Goal: Task Accomplishment & Management: Manage account settings

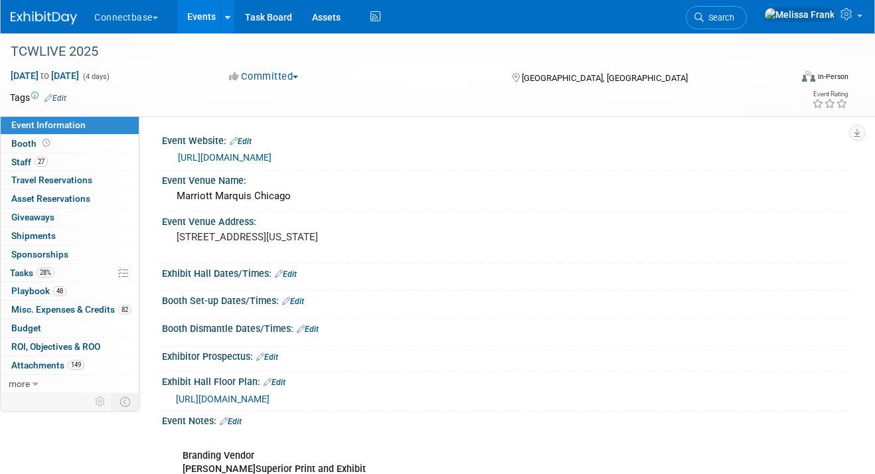
click at [202, 20] on link "Events" at bounding box center [201, 16] width 48 height 33
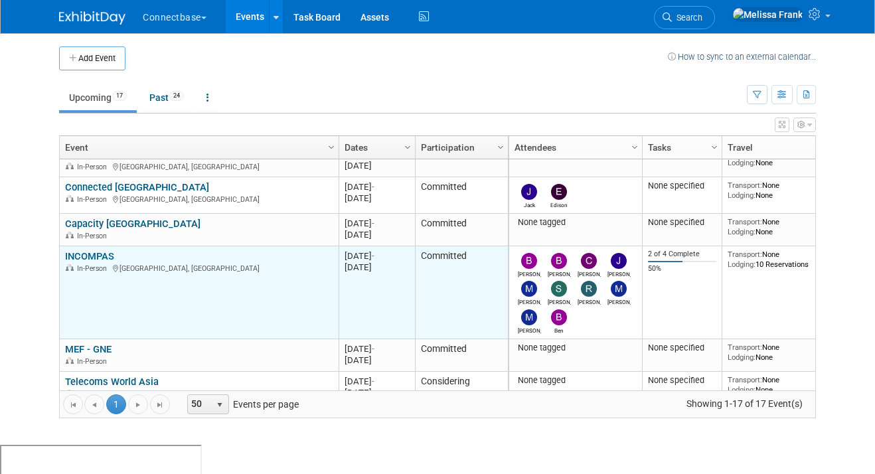
scroll to position [291, 0]
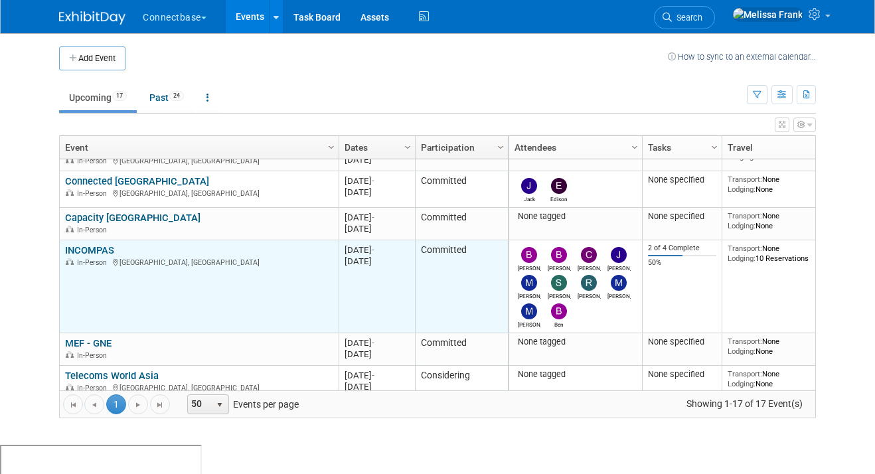
click at [84, 248] on link "INCOMPAS" at bounding box center [89, 250] width 49 height 12
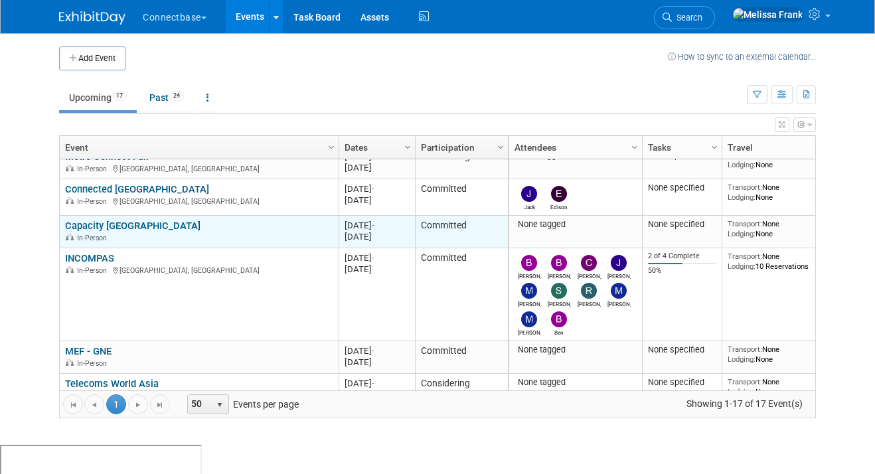
click at [122, 224] on link "Capacity [GEOGRAPHIC_DATA]" at bounding box center [132, 226] width 135 height 12
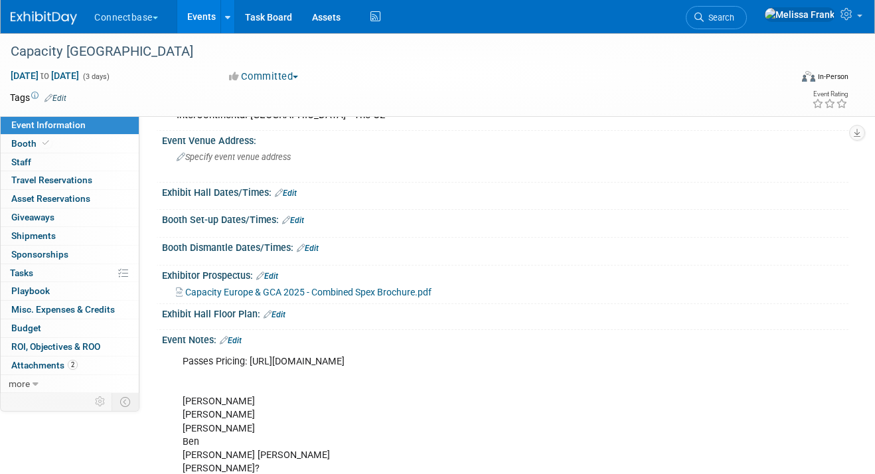
scroll to position [96, 0]
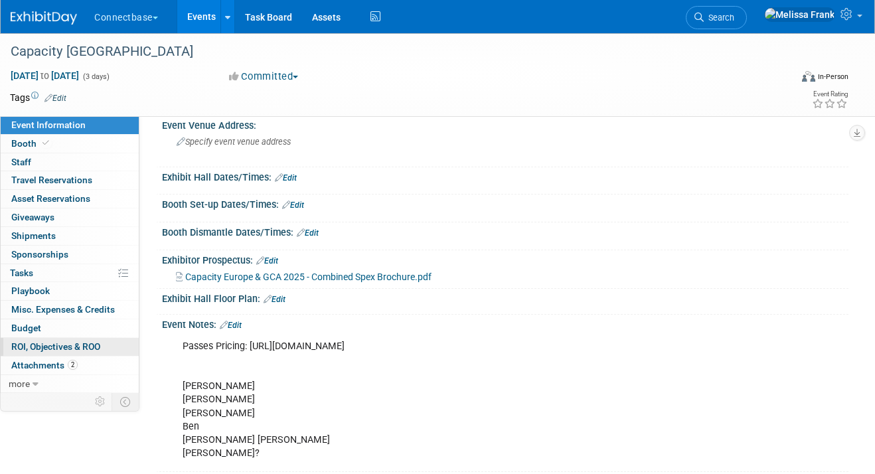
click at [90, 355] on link "0 ROI, Objectives & ROO 0" at bounding box center [70, 347] width 138 height 18
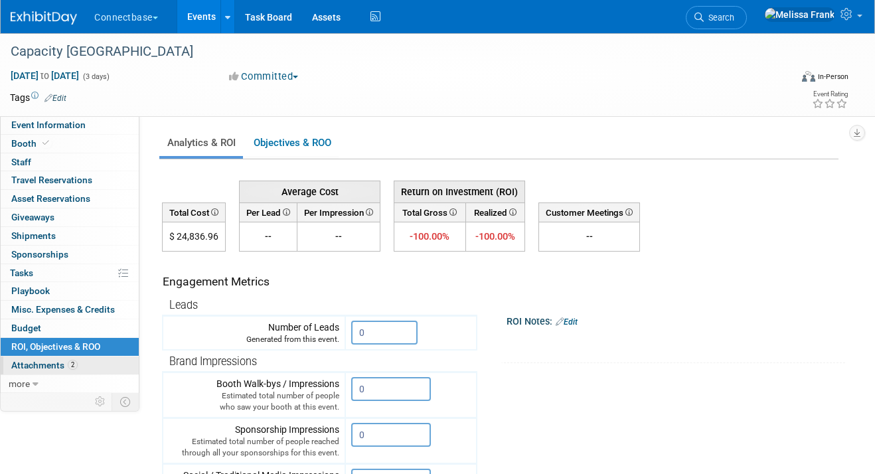
click at [85, 366] on link "2 Attachments 2" at bounding box center [70, 365] width 138 height 18
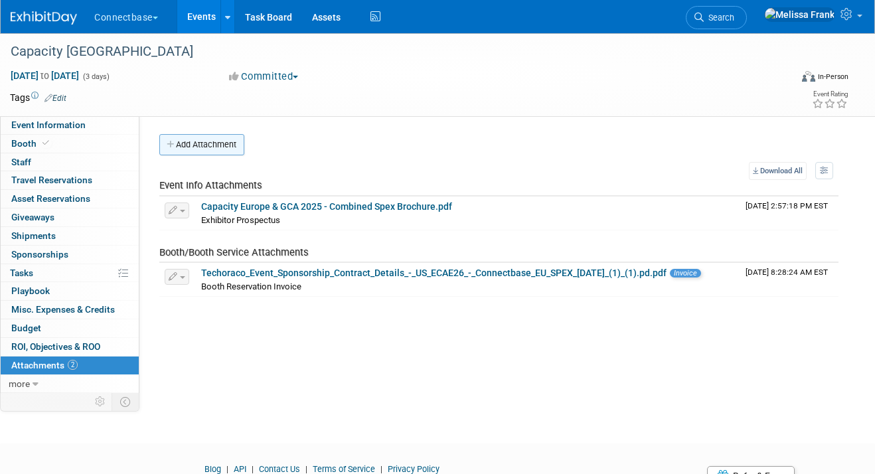
click at [188, 150] on button "Add Attachment" at bounding box center [201, 144] width 85 height 21
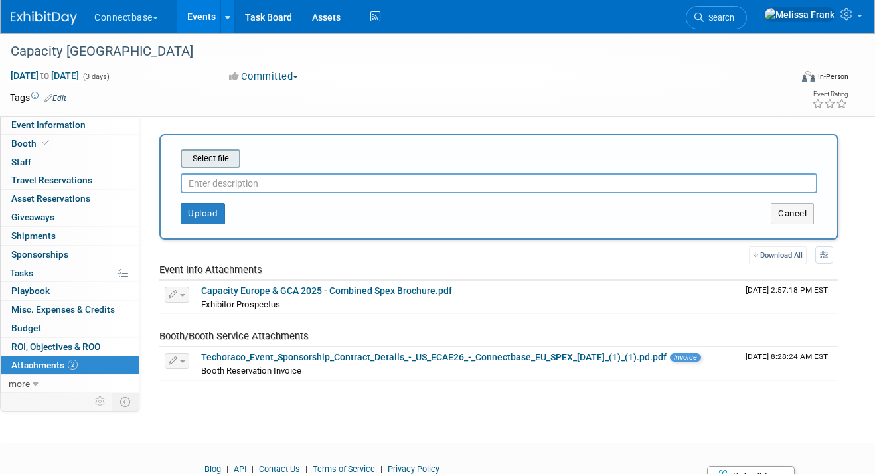
click at [211, 160] on input "file" at bounding box center [160, 159] width 158 height 16
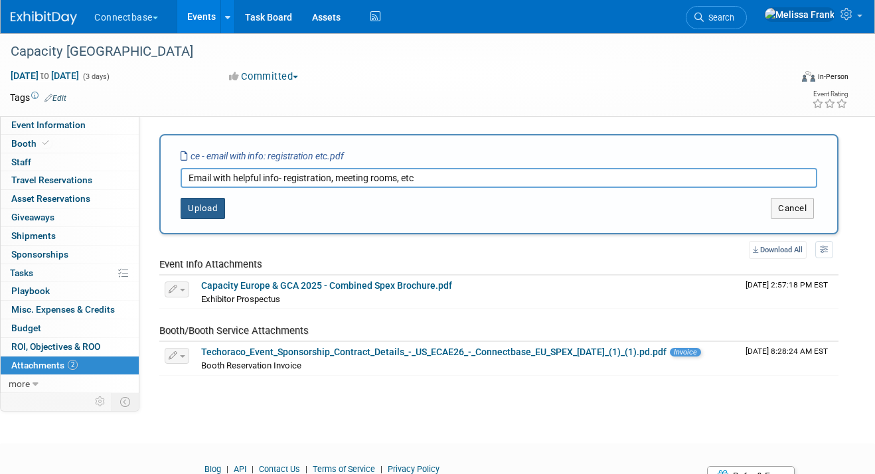
type input "Email with helpful info- registration, meeting rooms, etc"
click at [190, 217] on button "Upload" at bounding box center [202, 208] width 44 height 21
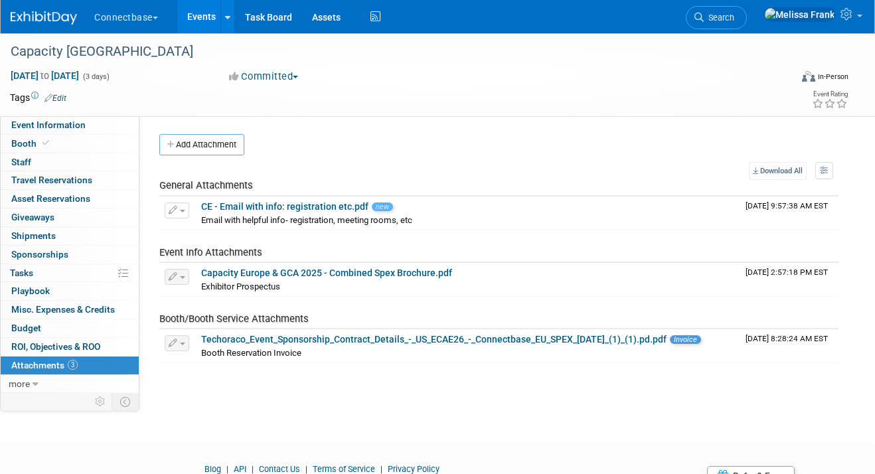
click at [202, 21] on link "Events" at bounding box center [201, 16] width 48 height 33
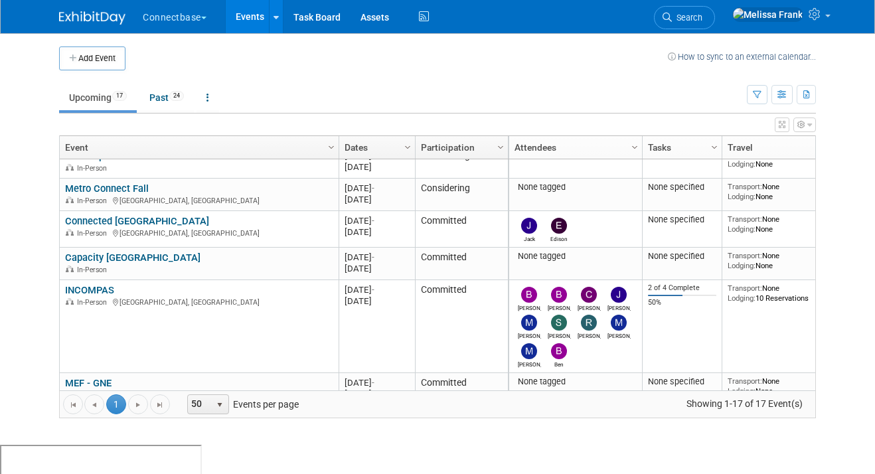
scroll to position [247, 0]
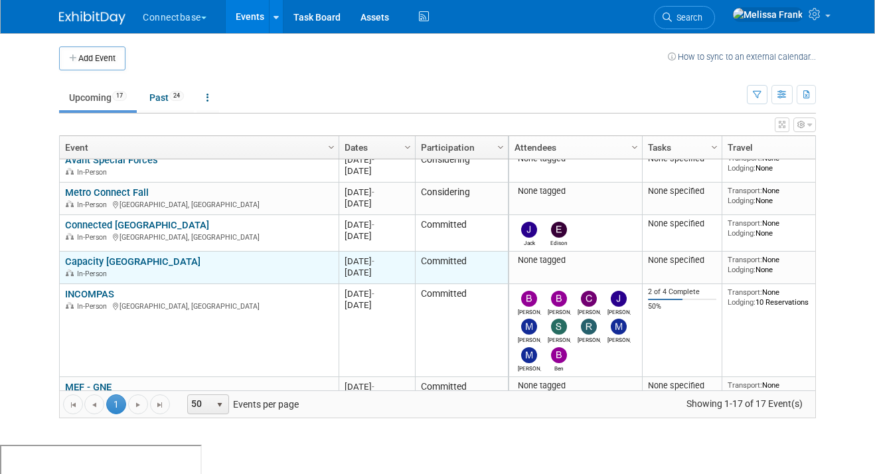
click at [119, 257] on link "Capacity [GEOGRAPHIC_DATA]" at bounding box center [132, 261] width 135 height 12
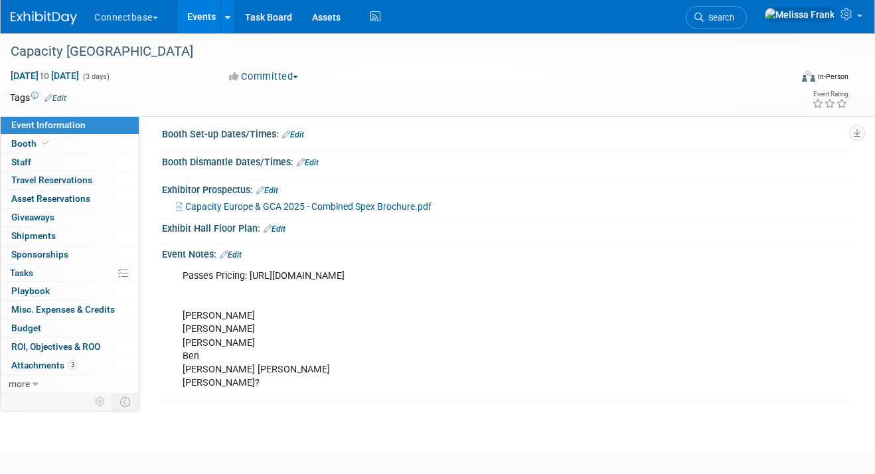
scroll to position [192, 0]
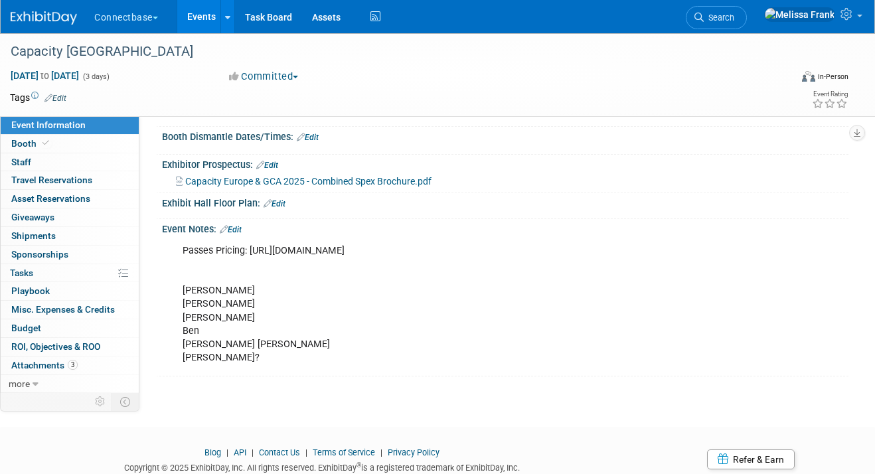
click at [240, 225] on link "Edit" at bounding box center [231, 229] width 22 height 9
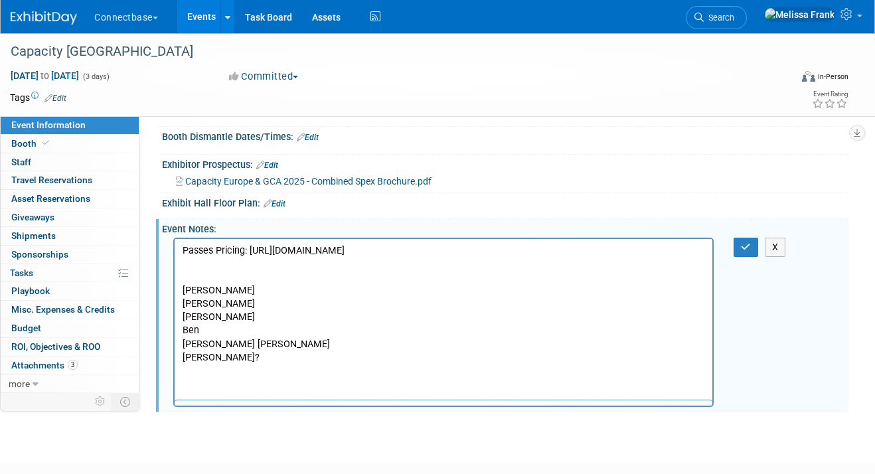
scroll to position [0, 0]
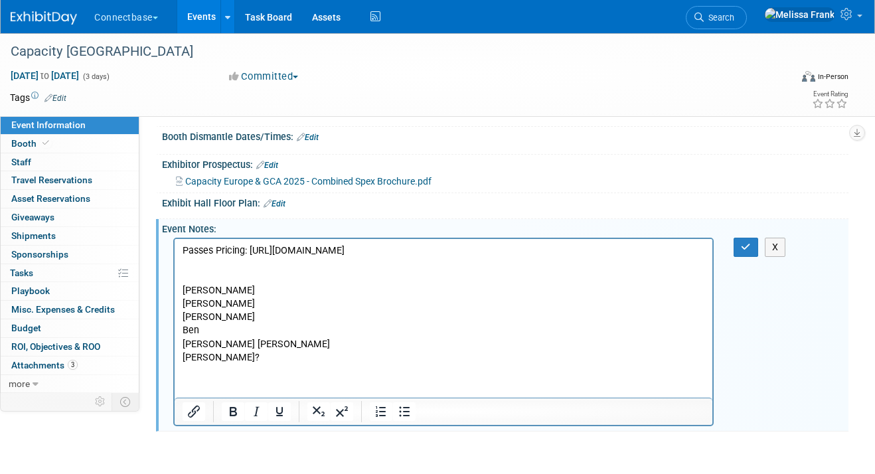
click at [221, 351] on p "Passes Pricing: https://event.capacitymedia.com/event/185c8954-0515-4271-8672-4…" at bounding box center [443, 304] width 522 height 120
click at [736, 248] on button "button" at bounding box center [745, 247] width 25 height 19
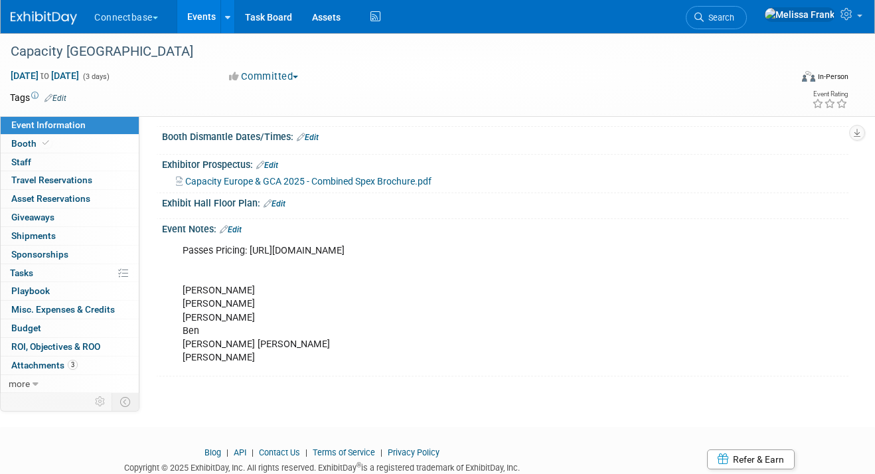
click at [242, 232] on link "Edit" at bounding box center [231, 229] width 22 height 9
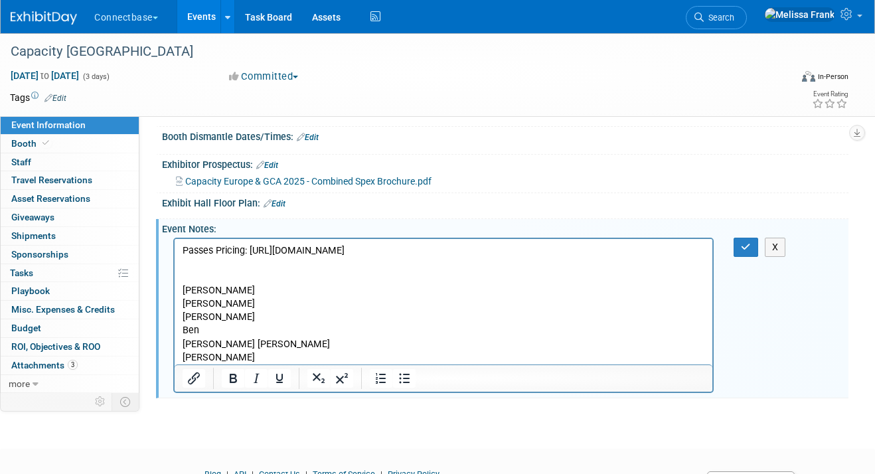
click at [220, 330] on p "Passes Pricing: https://event.capacitymedia.com/event/185c8954-0515-4271-8672-4…" at bounding box center [443, 304] width 522 height 120
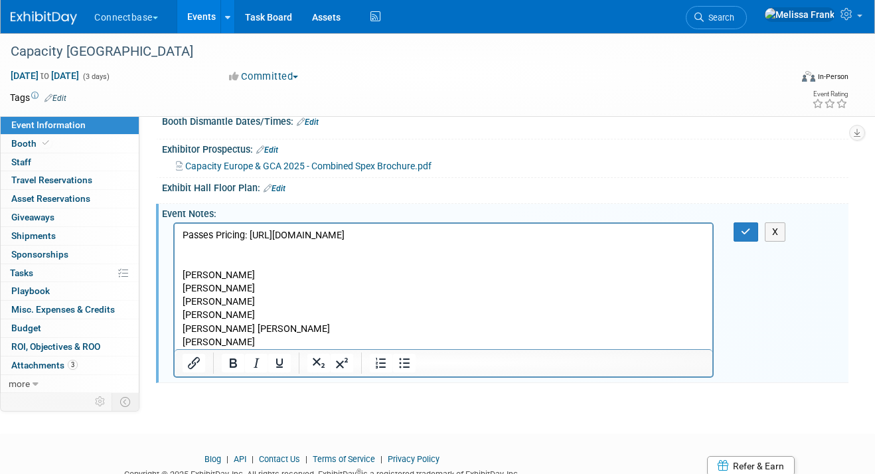
click at [226, 342] on p "Passes Pricing: https://event.capacitymedia.com/event/185c8954-0515-4271-8672-4…" at bounding box center [443, 289] width 522 height 120
click at [754, 230] on button "button" at bounding box center [745, 231] width 25 height 19
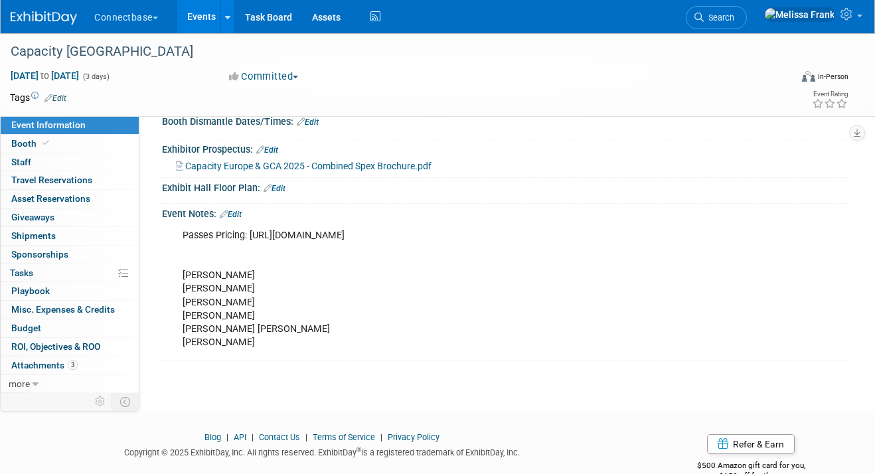
click at [209, 15] on link "Events" at bounding box center [201, 16] width 48 height 33
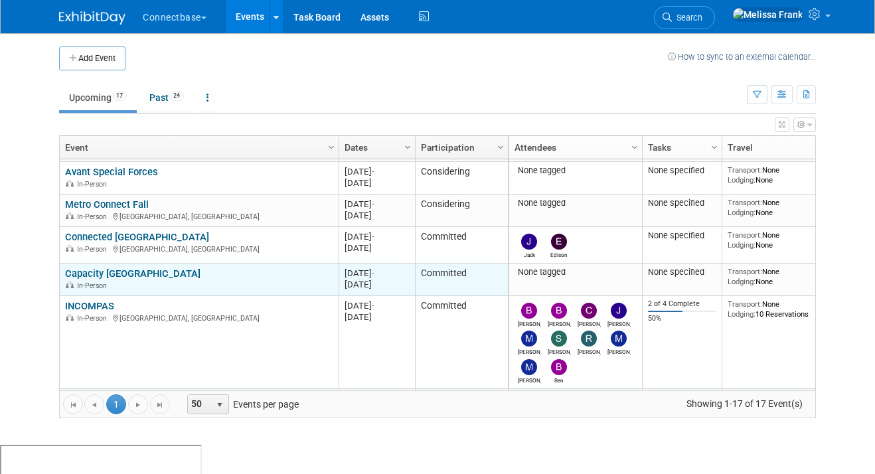
scroll to position [261, 0]
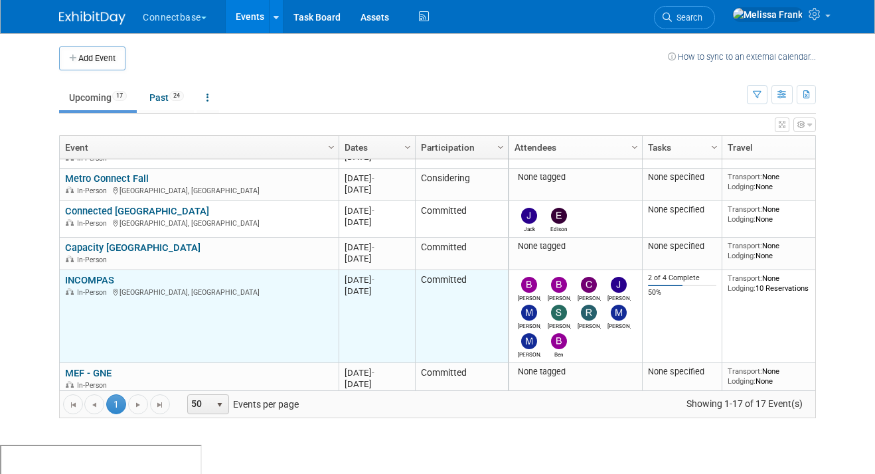
click at [90, 277] on link "INCOMPAS" at bounding box center [89, 280] width 49 height 12
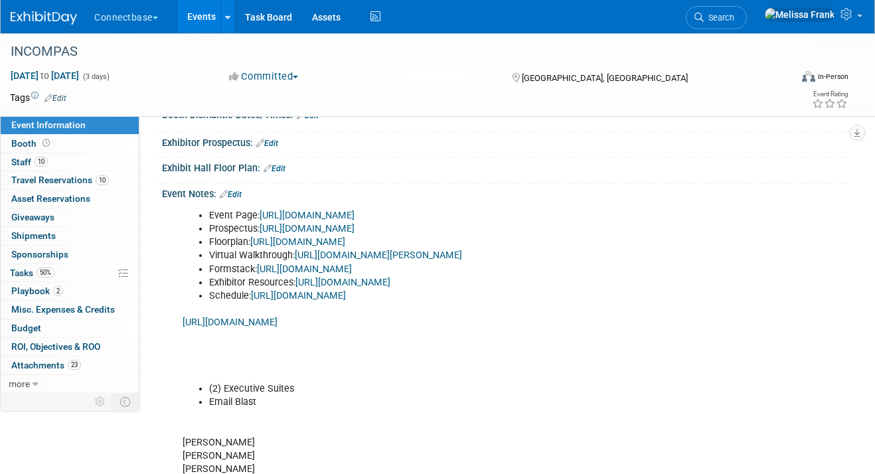
scroll to position [232, 0]
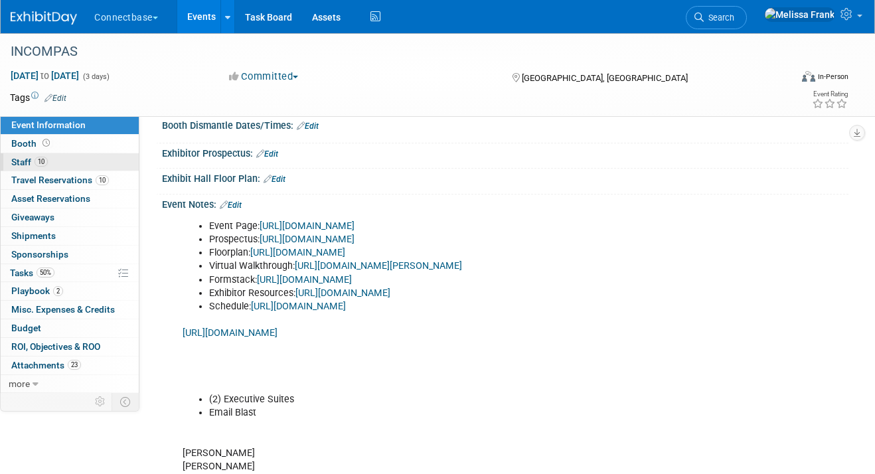
click at [54, 158] on link "10 Staff 10" at bounding box center [70, 162] width 138 height 18
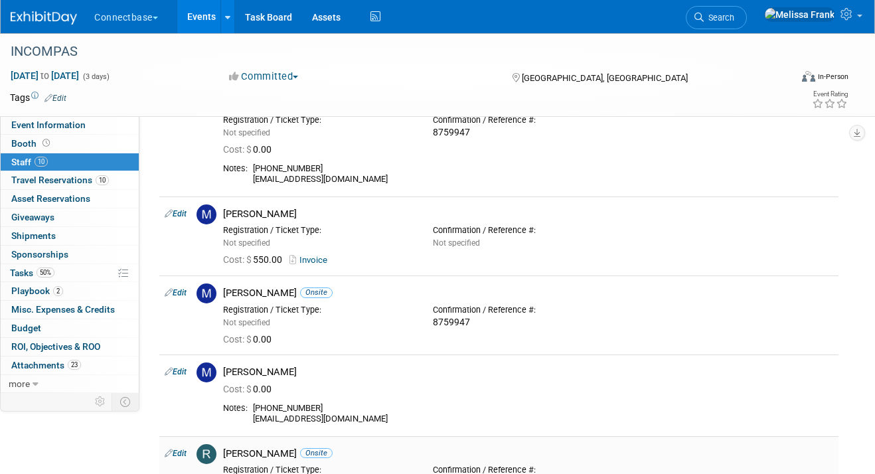
scroll to position [527, 0]
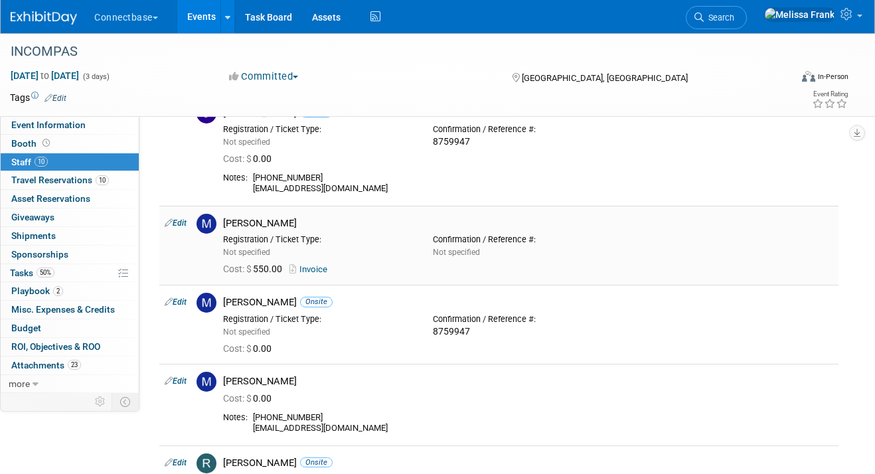
click at [311, 268] on link "Invoice" at bounding box center [310, 269] width 43 height 10
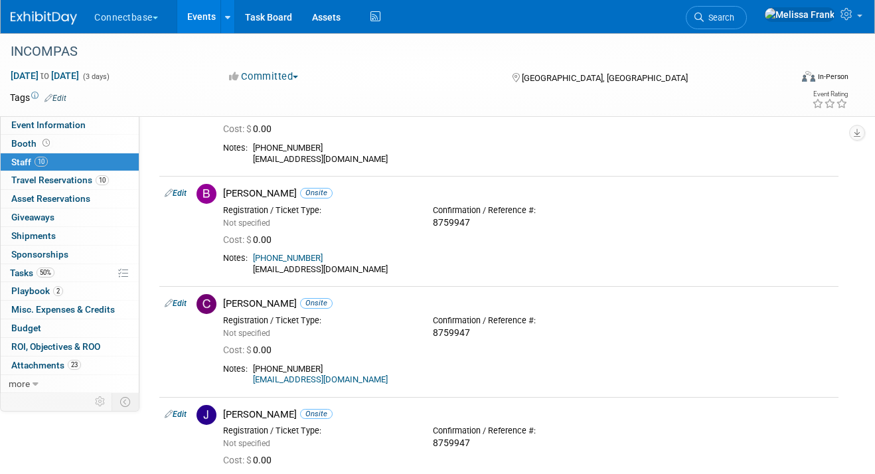
scroll to position [0, 0]
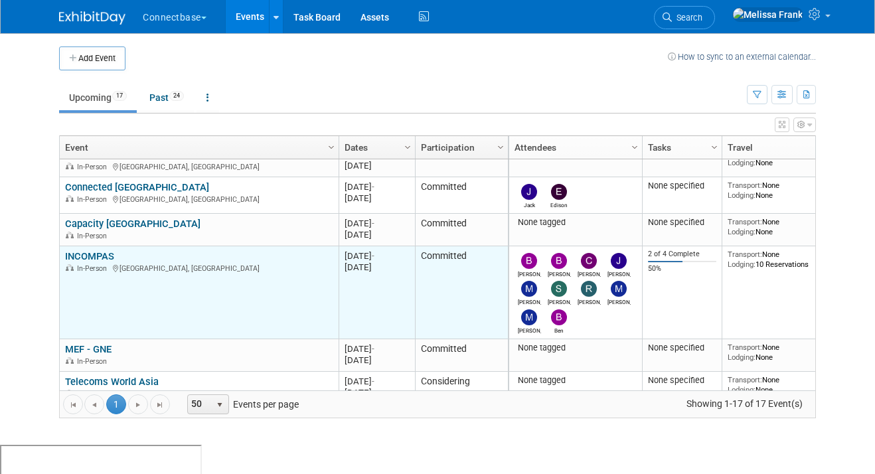
click at [86, 254] on link "INCOMPAS" at bounding box center [89, 256] width 49 height 12
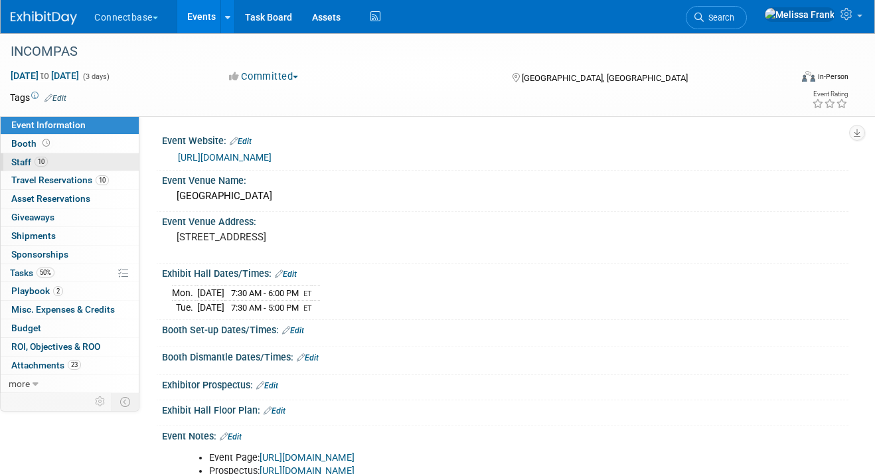
click at [65, 158] on link "10 Staff 10" at bounding box center [70, 162] width 138 height 18
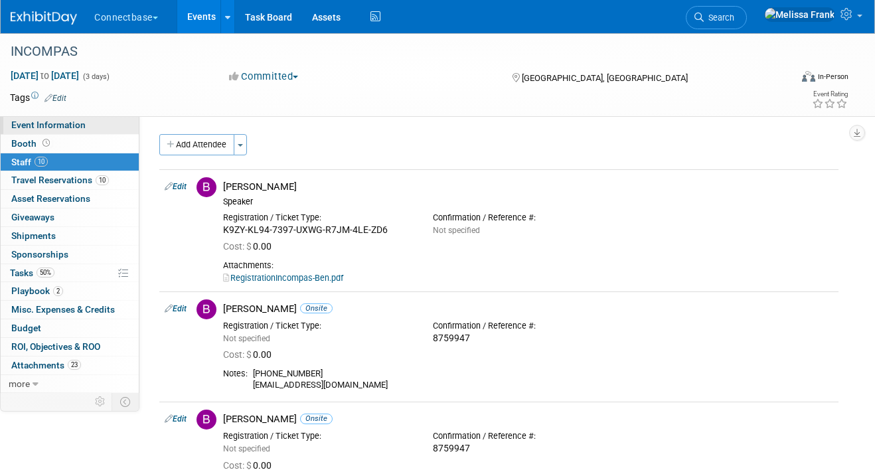
click at [86, 127] on link "Event Information" at bounding box center [70, 125] width 138 height 18
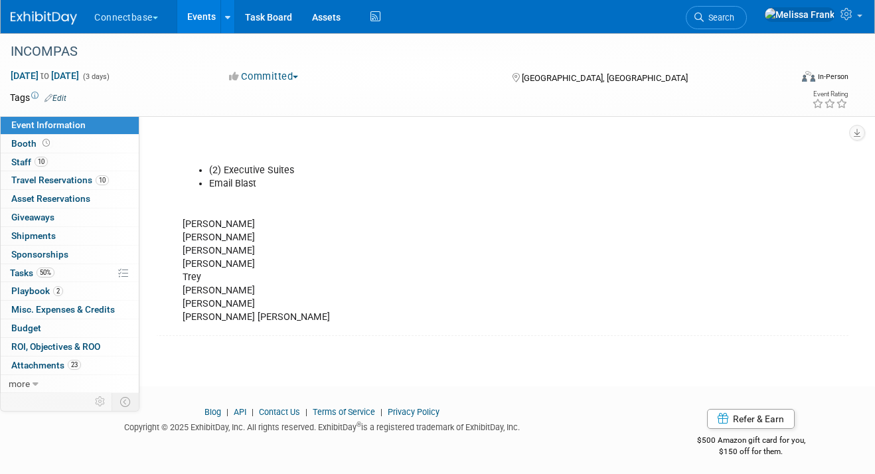
scroll to position [464, 0]
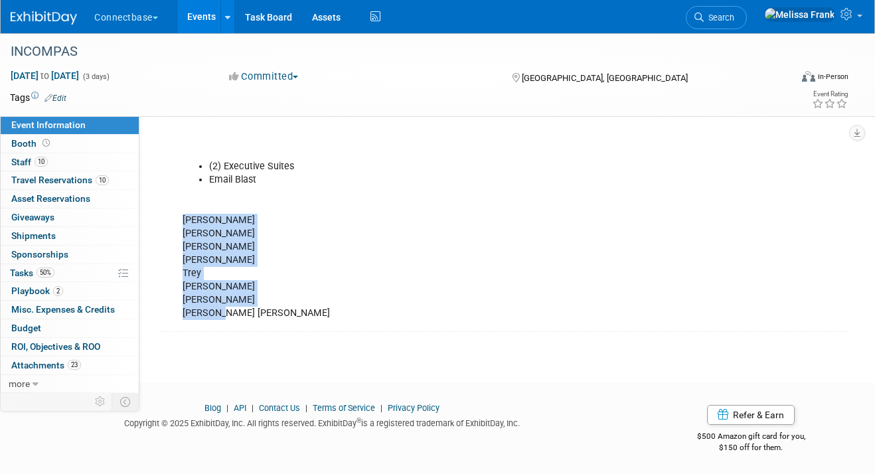
drag, startPoint x: 236, startPoint y: 312, endPoint x: 175, endPoint y: 221, distance: 109.5
click at [175, 221] on div "Event Page: [URL][DOMAIN_NAME] Prospectus: [URL][DOMAIN_NAME] Floorplan: [URL][…" at bounding box center [443, 153] width 540 height 346
copy div "[PERSON_NAME] [PERSON_NAME] D [PERSON_NAME] R [PERSON_NAME] [PERSON_NAME] [PERS…"
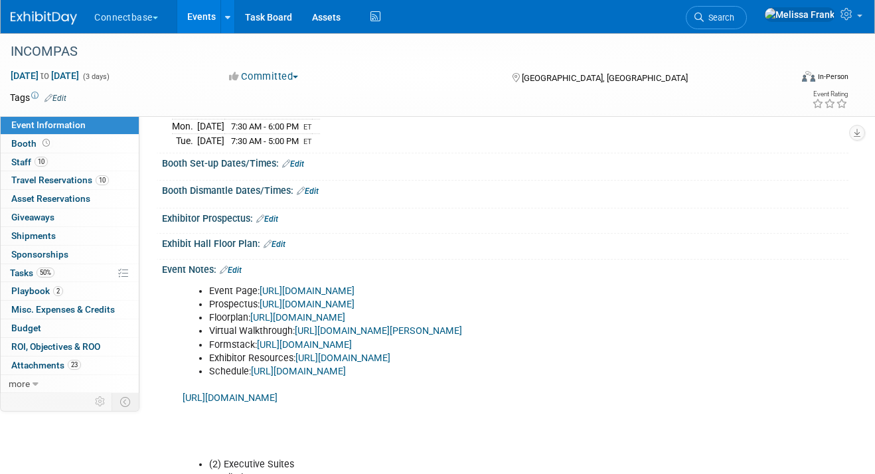
scroll to position [159, 0]
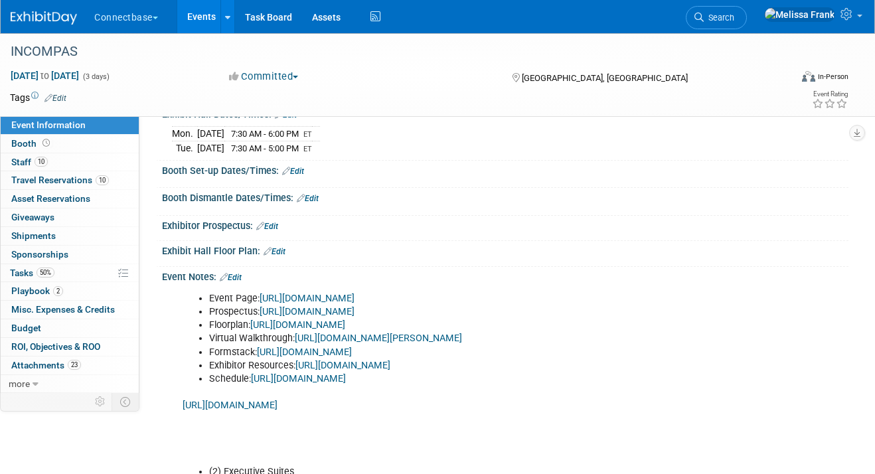
click at [240, 276] on link "Edit" at bounding box center [231, 277] width 22 height 9
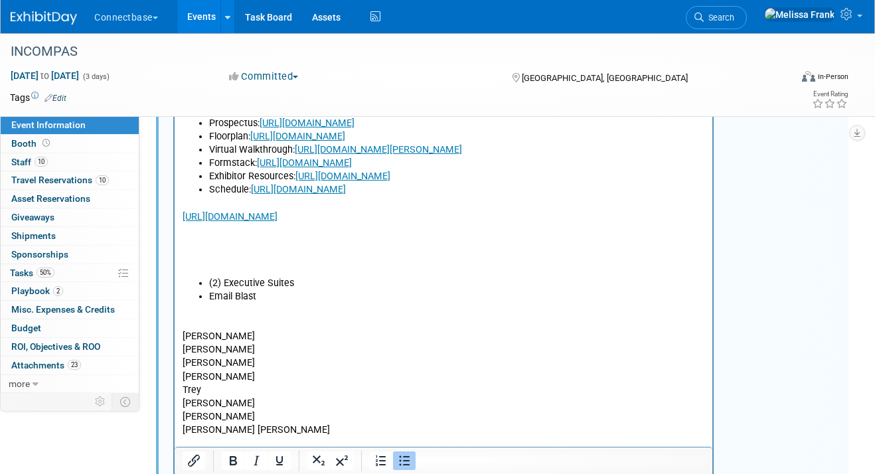
scroll to position [364, 0]
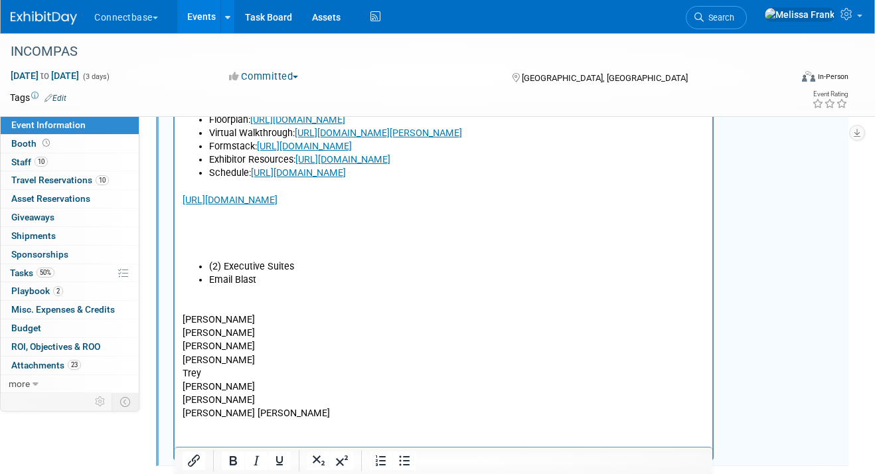
click at [256, 417] on p "[PERSON_NAME] [PERSON_NAME] D [PERSON_NAME] R [PERSON_NAME] [PERSON_NAME] [PERS…" at bounding box center [443, 353] width 522 height 133
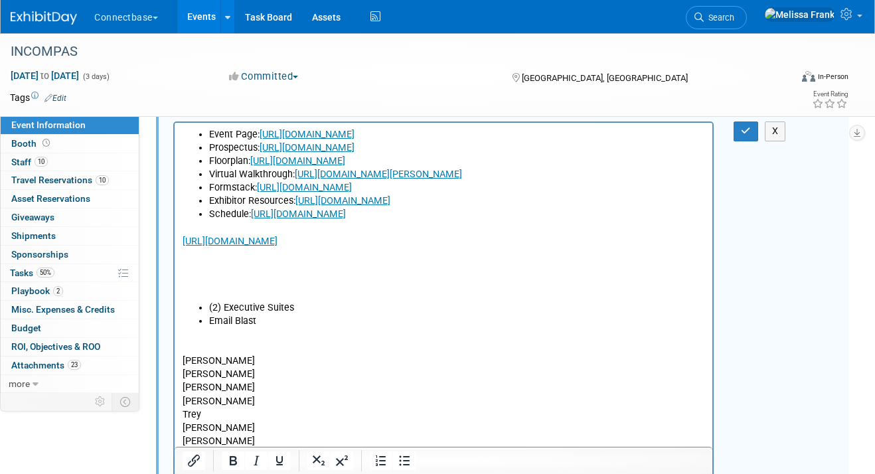
scroll to position [214, 0]
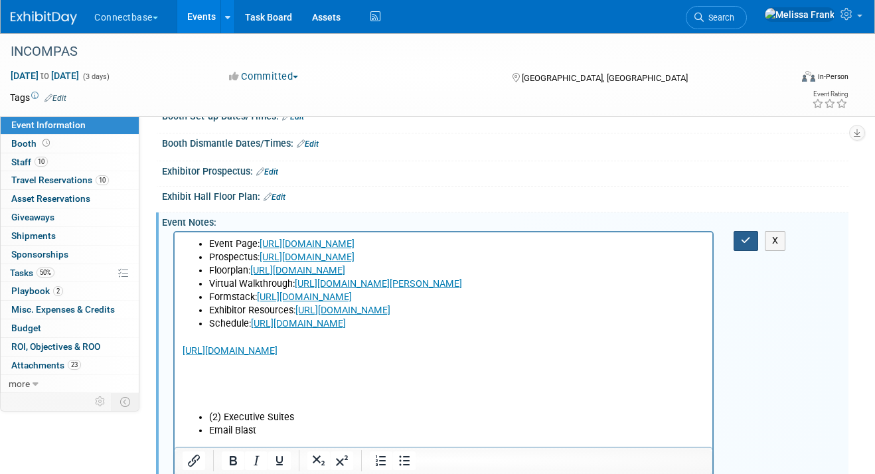
click at [742, 243] on icon "button" at bounding box center [746, 240] width 10 height 9
